Goal: Information Seeking & Learning: Learn about a topic

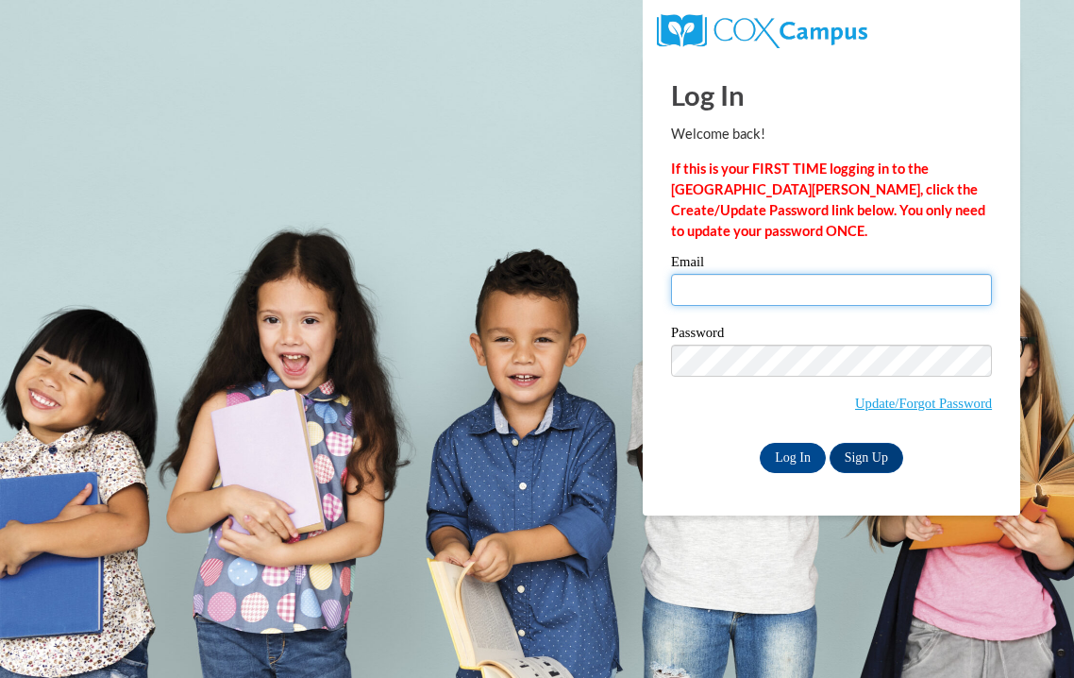
click at [708, 294] on input "Email" at bounding box center [831, 290] width 321 height 32
type input "[EMAIL_ADDRESS][DOMAIN_NAME]"
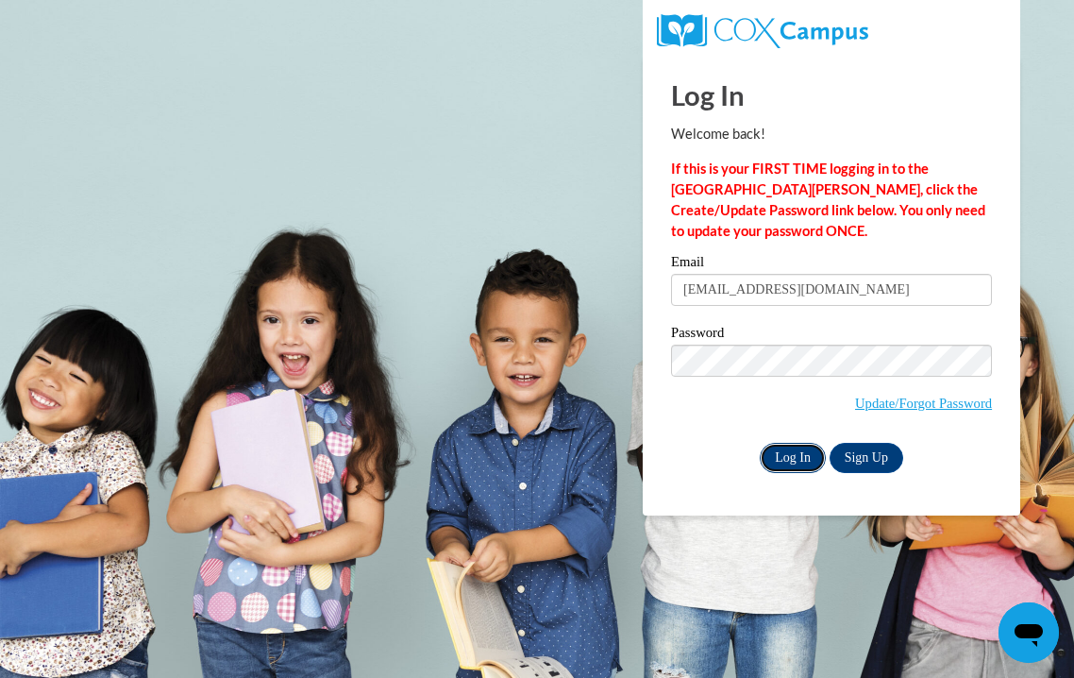
click at [780, 449] on input "Log In" at bounding box center [793, 458] width 66 height 30
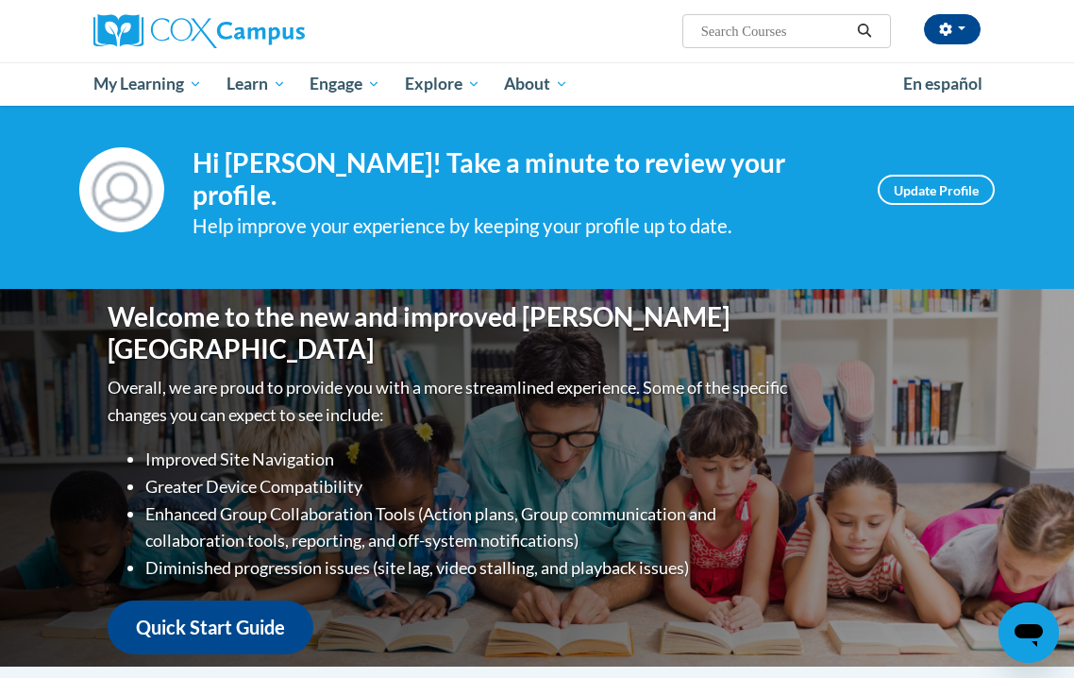
scroll to position [20, 0]
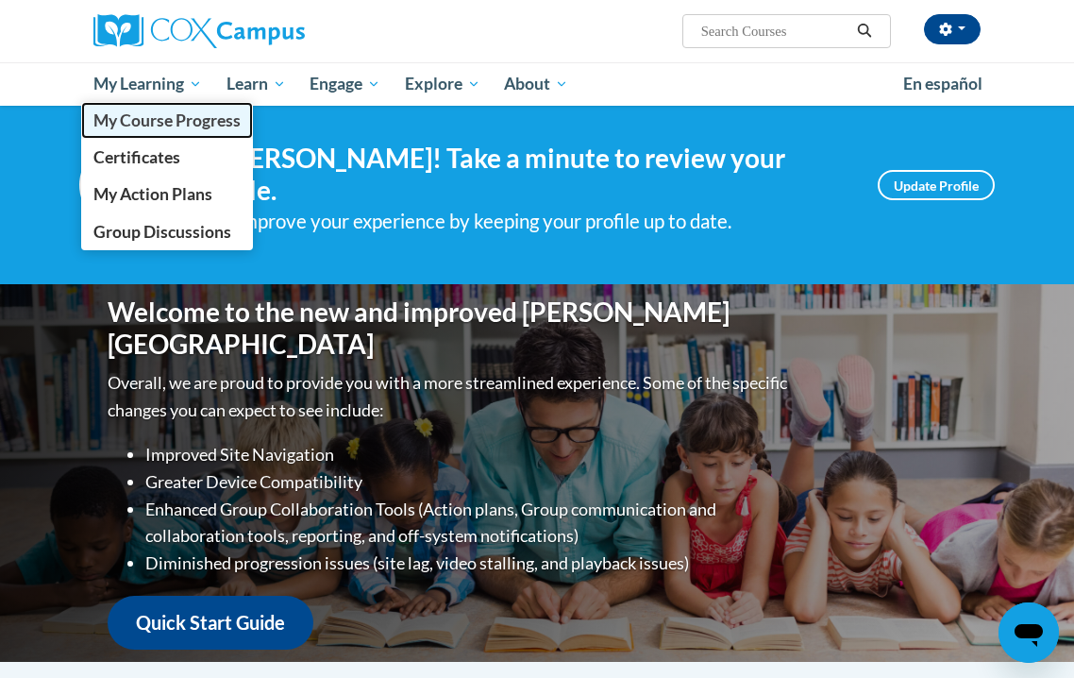
click at [153, 126] on span "My Course Progress" at bounding box center [166, 120] width 147 height 20
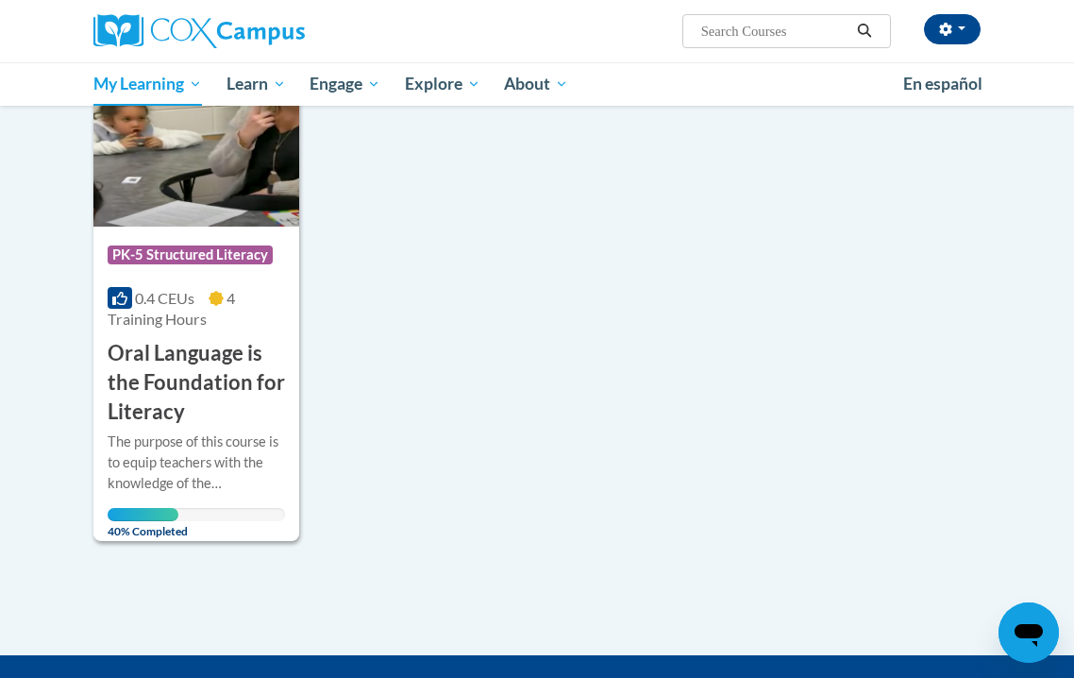
scroll to position [324, 0]
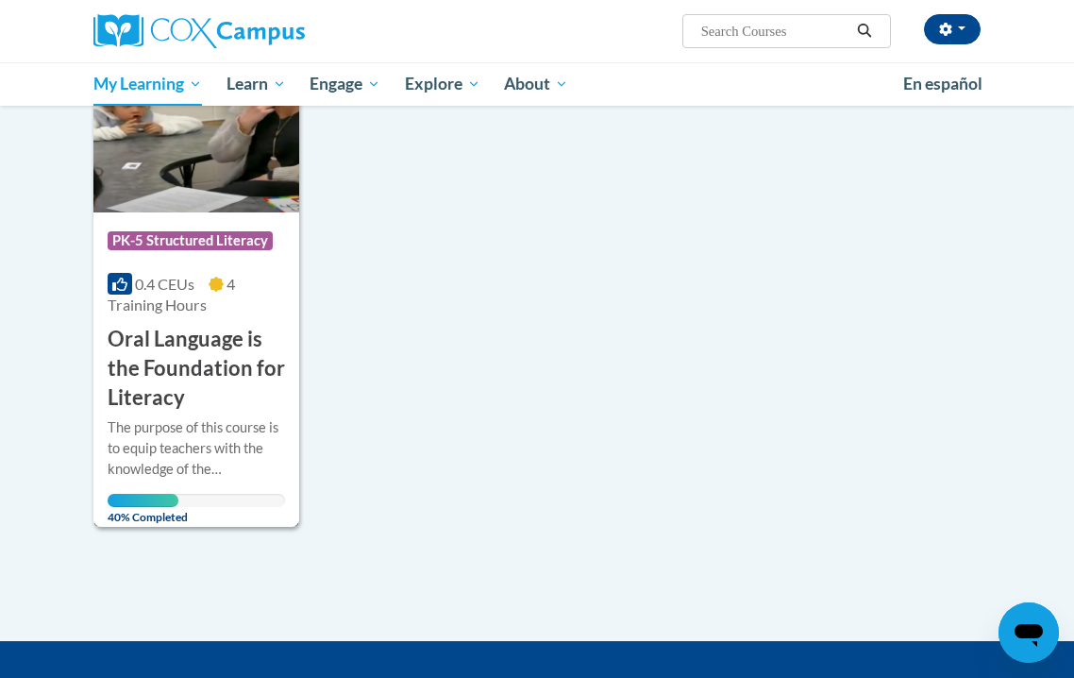
click at [205, 376] on h3 "Oral Language is the Foundation for Literacy" at bounding box center [196, 368] width 177 height 87
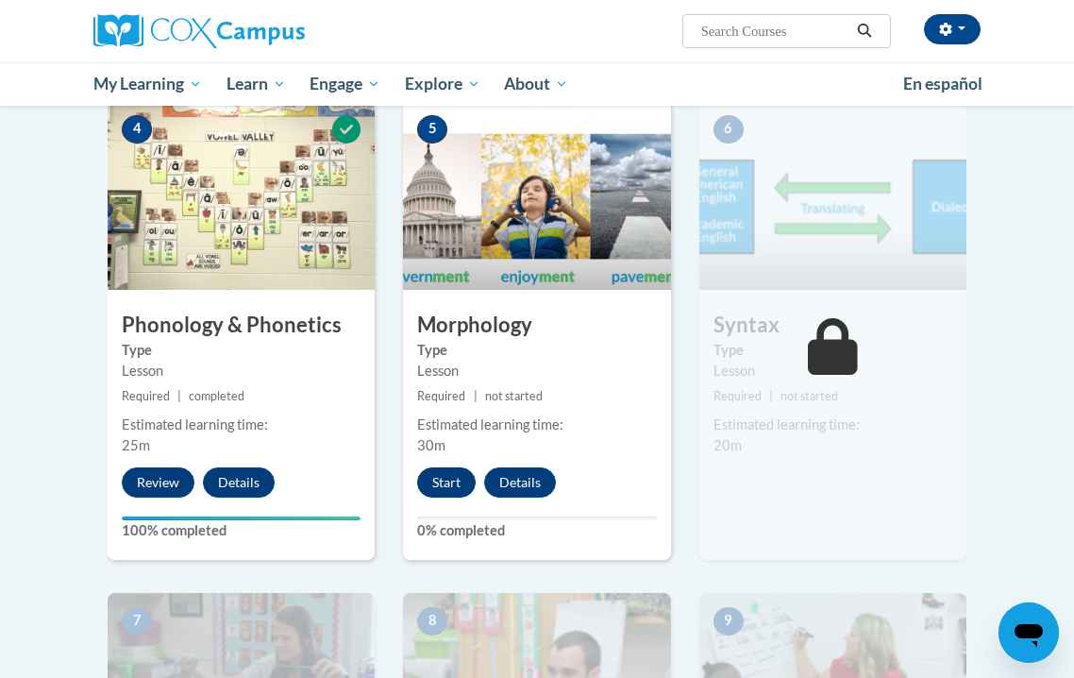
scroll to position [982, 0]
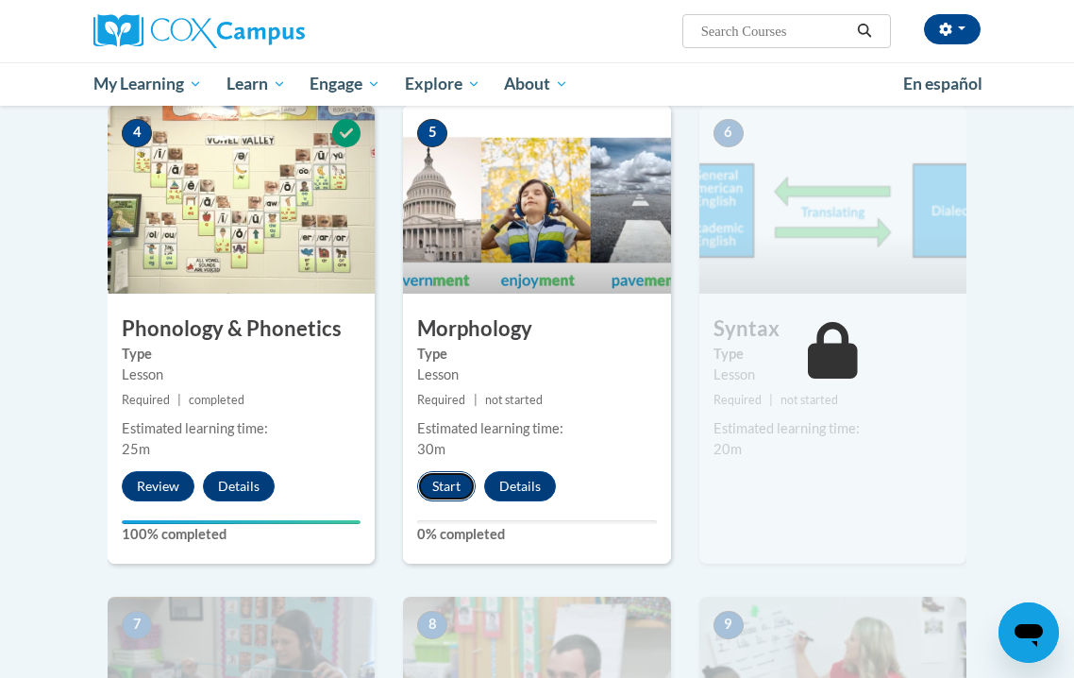
click at [453, 492] on button "Start" at bounding box center [446, 486] width 59 height 30
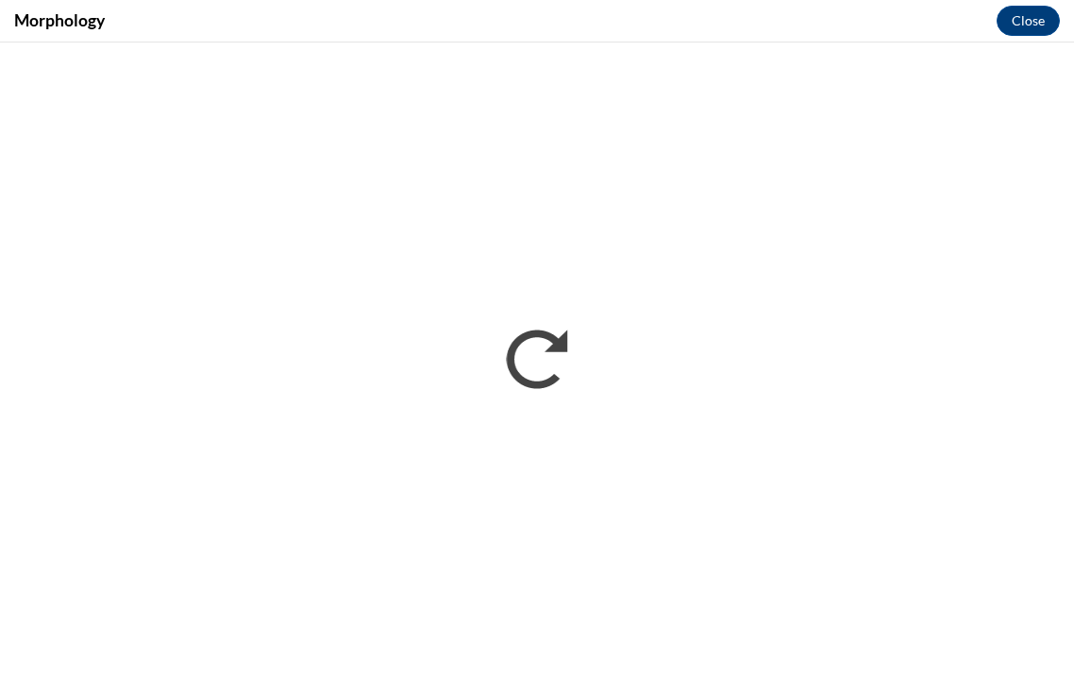
scroll to position [0, 0]
